Goal: Check status

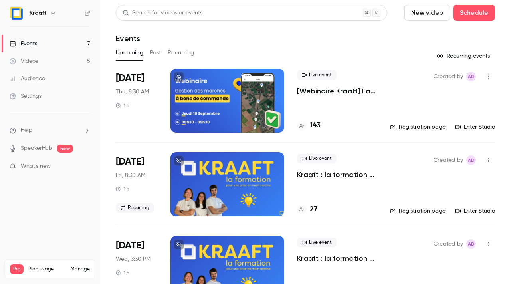
click at [315, 123] on h4 "143" at bounding box center [315, 125] width 11 height 11
click at [314, 125] on h4 "143" at bounding box center [315, 125] width 11 height 11
